Goal: Navigation & Orientation: Find specific page/section

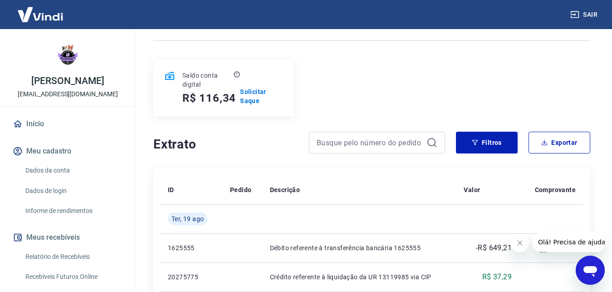
scroll to position [86, 0]
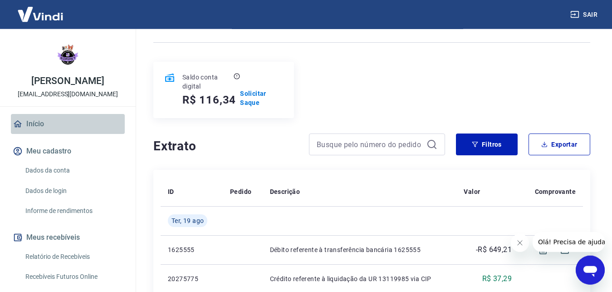
click at [92, 128] on link "Início" at bounding box center [68, 124] width 114 height 20
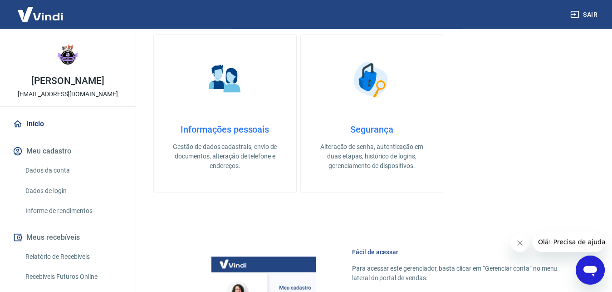
scroll to position [268, 0]
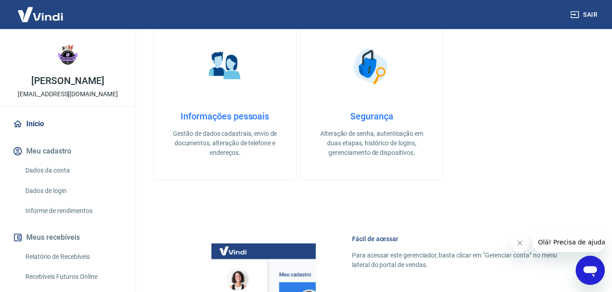
click at [127, 90] on div "Rafael Aparecido Pereira rafanoi@hotmail.com" at bounding box center [68, 67] width 136 height 77
click at [136, 89] on div "Boas notícias! Sua conta está pronta para vender. Obter token de integração Bem…" at bounding box center [372, 133] width 481 height 744
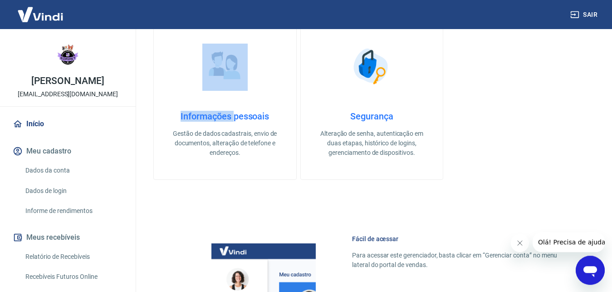
drag, startPoint x: 136, startPoint y: 89, endPoint x: 134, endPoint y: 111, distance: 22.3
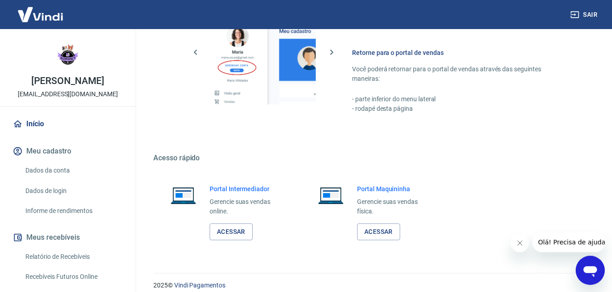
scroll to position [520, 0]
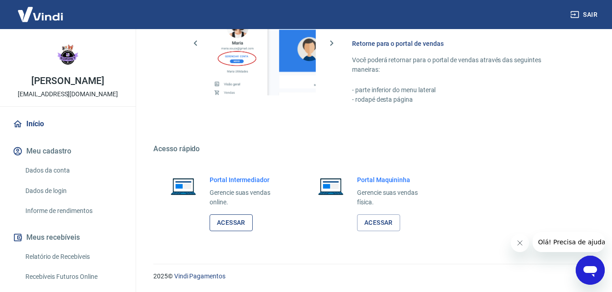
click at [244, 224] on link "Acessar" at bounding box center [231, 222] width 43 height 17
